Goal: Task Accomplishment & Management: Manage account settings

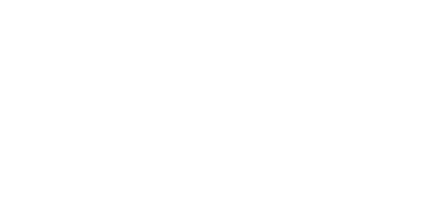
select select "*"
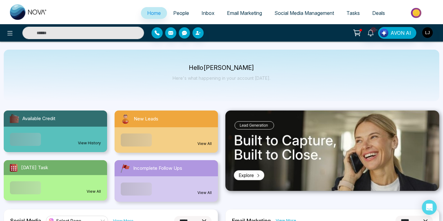
click at [298, 14] on span "Social Media Management" at bounding box center [304, 13] width 60 height 6
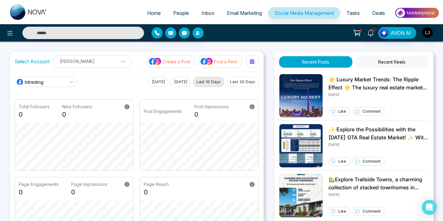
click at [321, 12] on span "Social Media Management" at bounding box center [304, 13] width 60 height 6
click at [306, 29] on div "10+ AVON AI" at bounding box center [350, 33] width 177 height 12
click at [116, 63] on p "[PERSON_NAME]" at bounding box center [92, 61] width 71 height 10
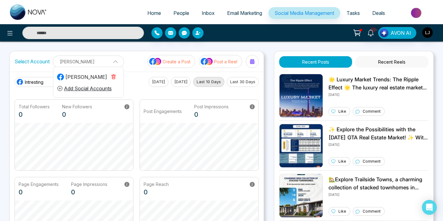
click at [114, 78] on icon "button" at bounding box center [113, 76] width 5 height 5
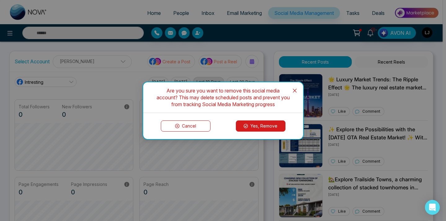
click at [244, 121] on button "Yes, Remove" at bounding box center [261, 125] width 50 height 11
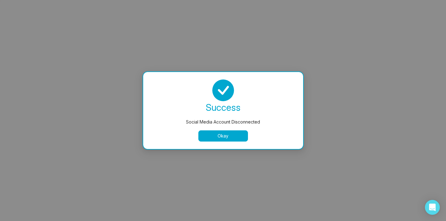
click at [238, 132] on button "Okay" at bounding box center [223, 135] width 50 height 11
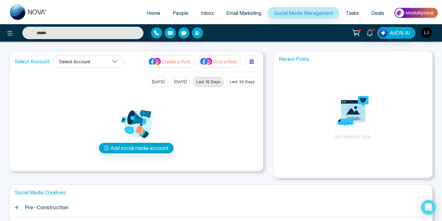
click at [105, 66] on button "Select Account" at bounding box center [88, 62] width 71 height 12
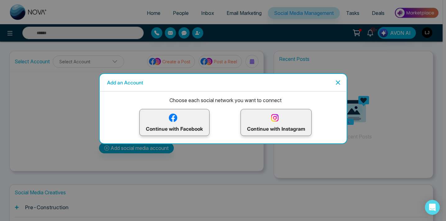
click at [270, 118] on img at bounding box center [274, 117] width 11 height 11
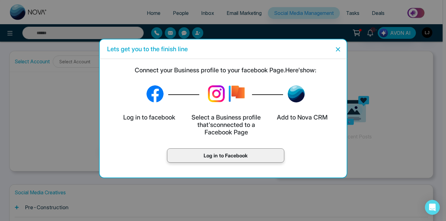
click at [211, 151] on div "Log in to Facebook" at bounding box center [225, 155] width 117 height 14
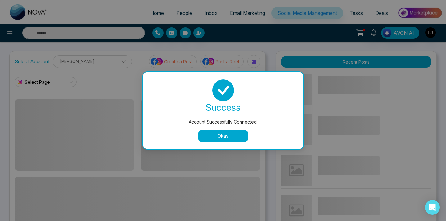
click at [239, 139] on button "Okay" at bounding box center [223, 135] width 50 height 11
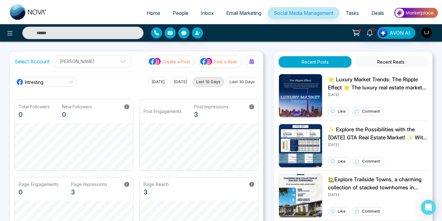
click at [57, 77] on link "Intresting" at bounding box center [46, 82] width 62 height 10
click at [40, 109] on span "Lokesh Avinash Joshi" at bounding box center [63, 109] width 71 height 7
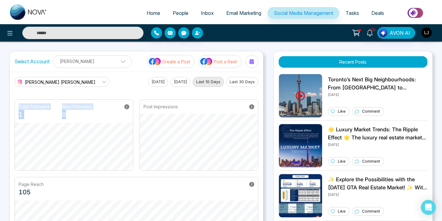
drag, startPoint x: 18, startPoint y: 105, endPoint x: 83, endPoint y: 121, distance: 66.8
click at [83, 121] on div "Total Followers 1 New Followers 0" at bounding box center [74, 111] width 118 height 23
drag, startPoint x: 83, startPoint y: 120, endPoint x: 19, endPoint y: 110, distance: 65.1
click at [19, 110] on div "Total Followers 1 New Followers 0" at bounding box center [74, 111] width 118 height 23
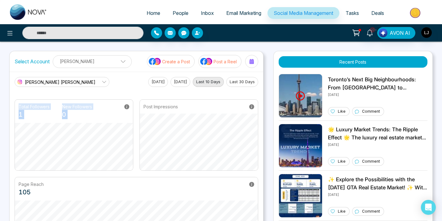
click at [19, 110] on p "Total Followers" at bounding box center [34, 106] width 31 height 7
drag, startPoint x: 19, startPoint y: 110, endPoint x: 77, endPoint y: 121, distance: 58.4
click at [77, 121] on div "Total Followers 1 New Followers 0" at bounding box center [74, 111] width 118 height 23
drag, startPoint x: 81, startPoint y: 119, endPoint x: 19, endPoint y: 108, distance: 63.3
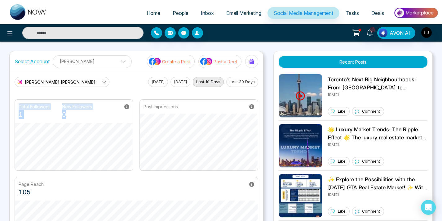
click at [19, 108] on div "Total Followers 1 New Followers 0" at bounding box center [74, 111] width 118 height 23
click at [19, 108] on p "Total Followers" at bounding box center [34, 106] width 31 height 7
click at [73, 123] on div "Total Followers 1 New Followers 0" at bounding box center [74, 134] width 119 height 71
click at [68, 83] on span "Lokesh Avinash Joshi" at bounding box center [60, 82] width 71 height 7
click at [36, 101] on span "Intresting" at bounding box center [63, 99] width 71 height 7
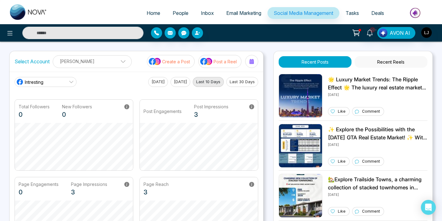
click at [96, 83] on div "Intresting Intresting Lokesh Avinash Joshi Today Yesterday Last 10 Days Last 30…" at bounding box center [137, 82] width 244 height 10
click at [291, 38] on div "10+ AVON AI" at bounding box center [350, 33] width 177 height 12
click at [291, 36] on div "10+ AVON AI" at bounding box center [349, 33] width 176 height 12
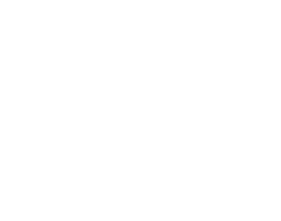
select select "*"
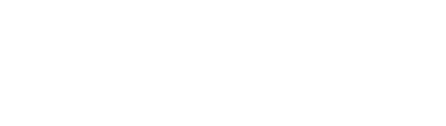
select select "*"
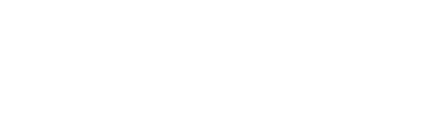
select select "*"
